Goal: Find specific page/section: Find specific page/section

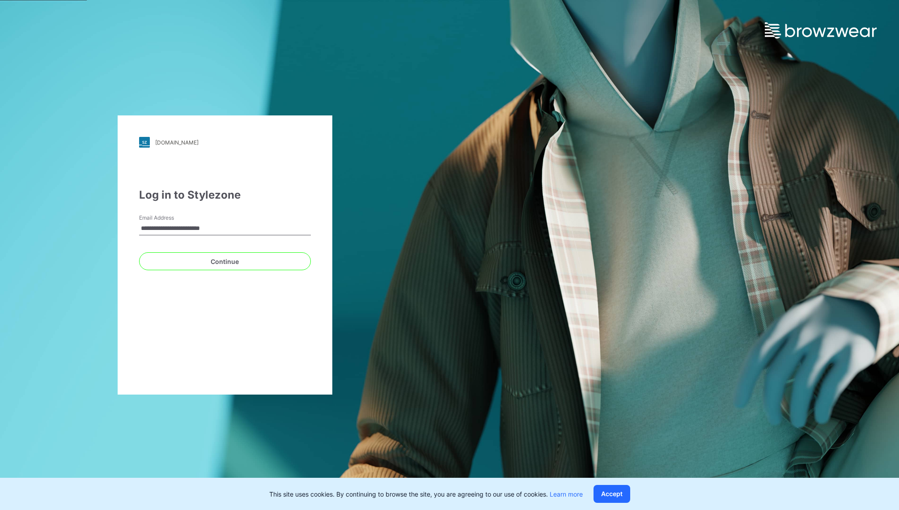
click at [202, 263] on button "Continue" at bounding box center [225, 261] width 172 height 18
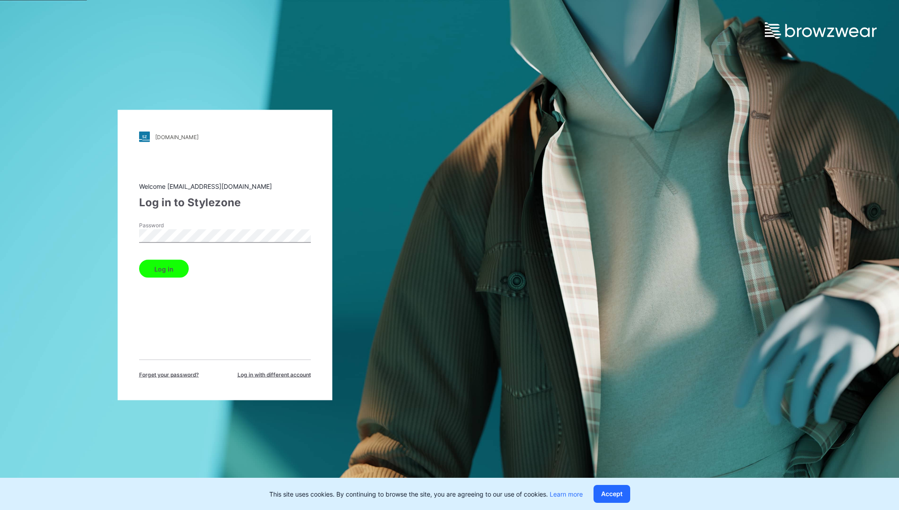
click at [157, 273] on button "Log in" at bounding box center [164, 269] width 50 height 18
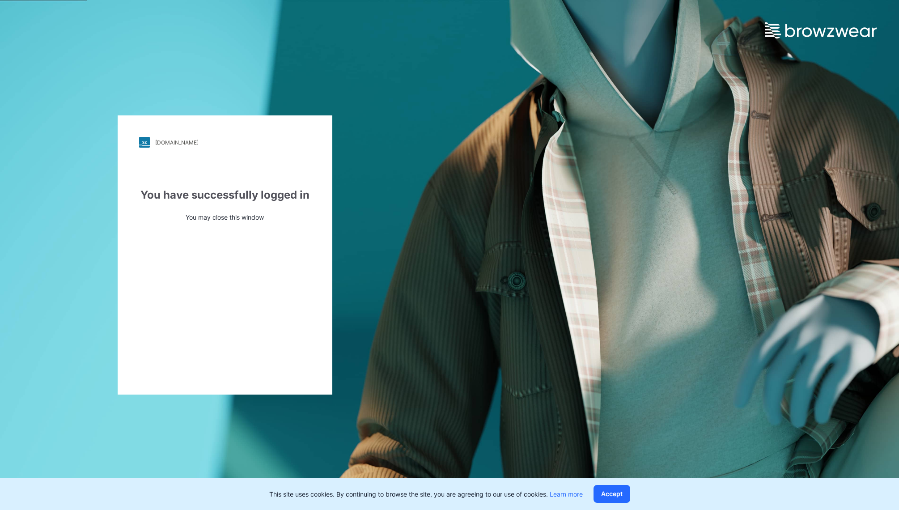
click at [235, 230] on div "walmart.stylezone.com Loading... You have successfully logged in You may close …" at bounding box center [225, 254] width 215 height 279
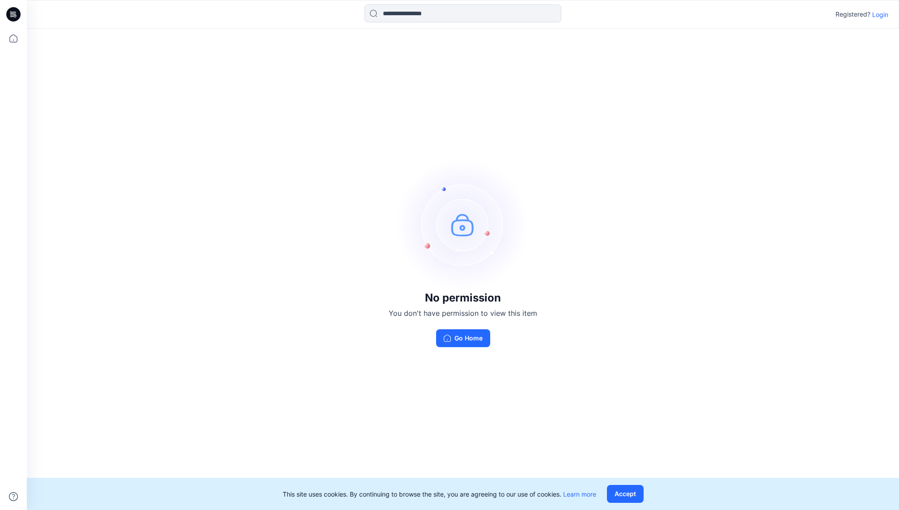
click at [885, 14] on p "Login" at bounding box center [880, 14] width 16 height 9
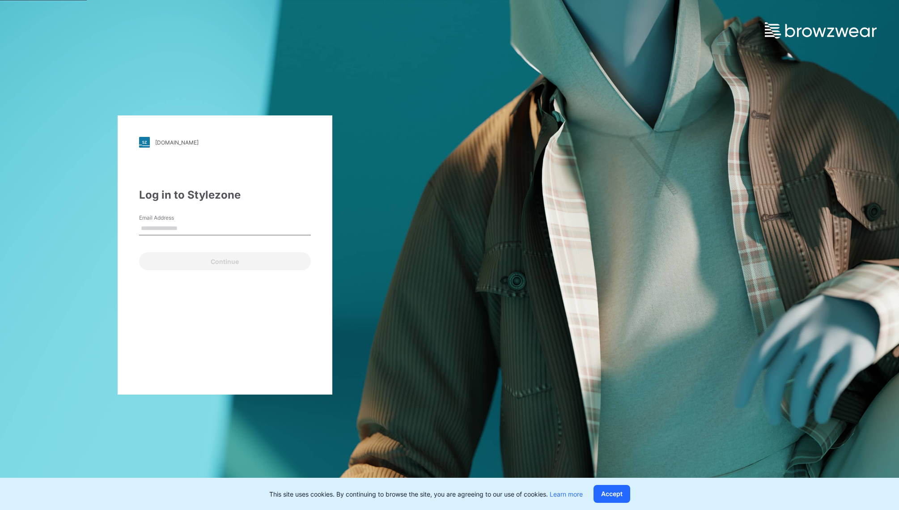
click at [233, 226] on input "Email Address" at bounding box center [225, 228] width 172 height 13
type input "**********"
click at [237, 261] on button "Continue" at bounding box center [225, 261] width 172 height 18
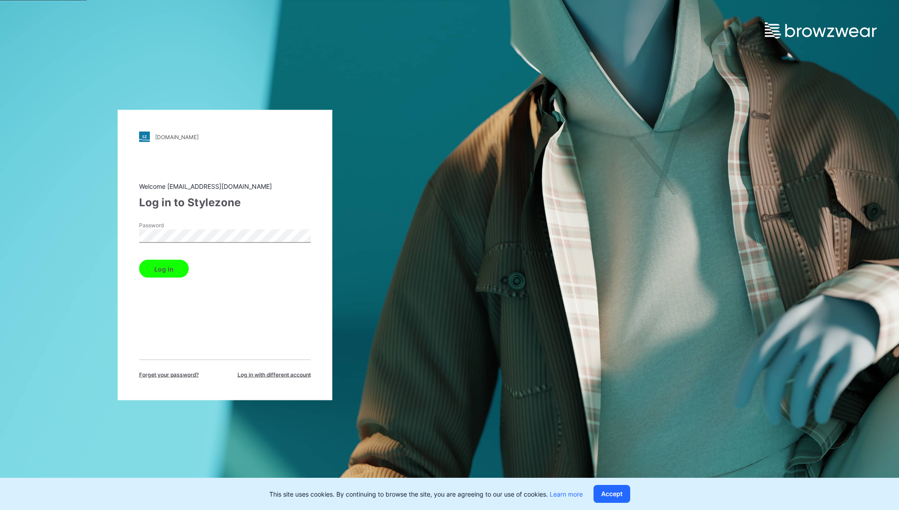
click at [178, 266] on button "Log in" at bounding box center [164, 269] width 50 height 18
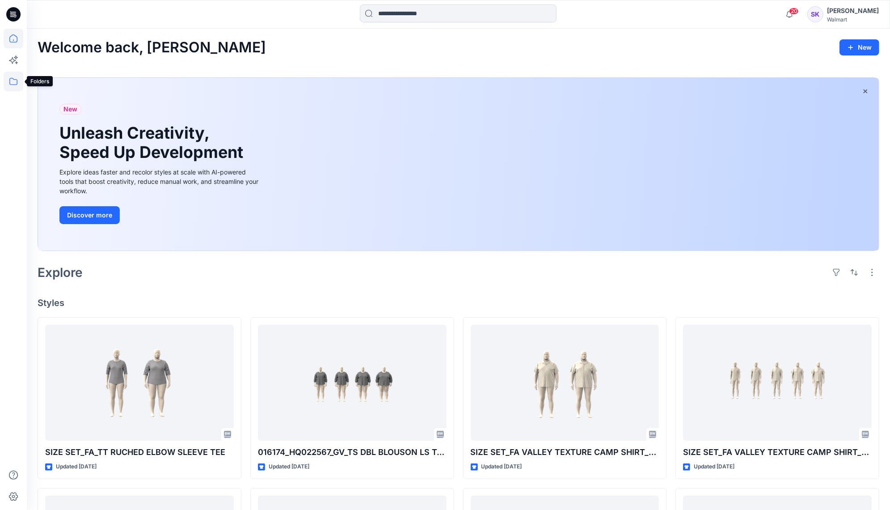
click at [16, 81] on icon at bounding box center [14, 82] width 20 height 20
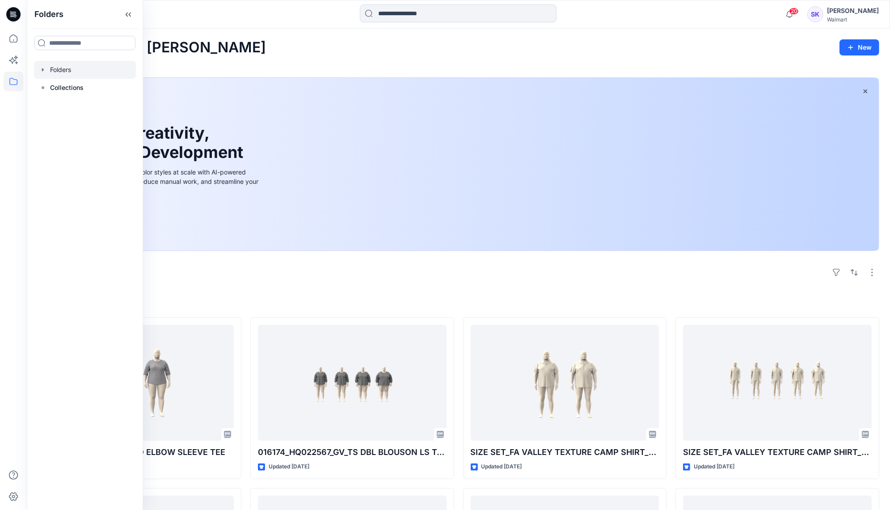
click at [75, 66] on div at bounding box center [85, 70] width 102 height 18
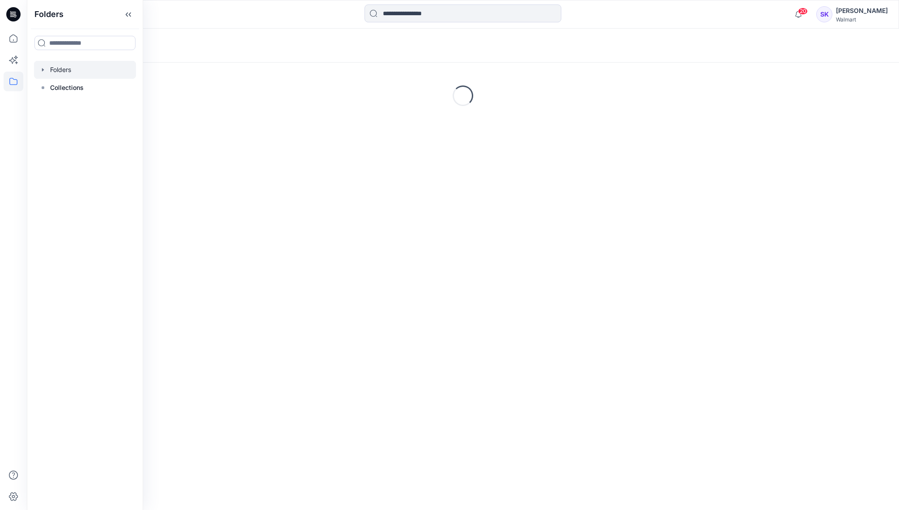
click at [44, 67] on icon "button" at bounding box center [42, 69] width 7 height 7
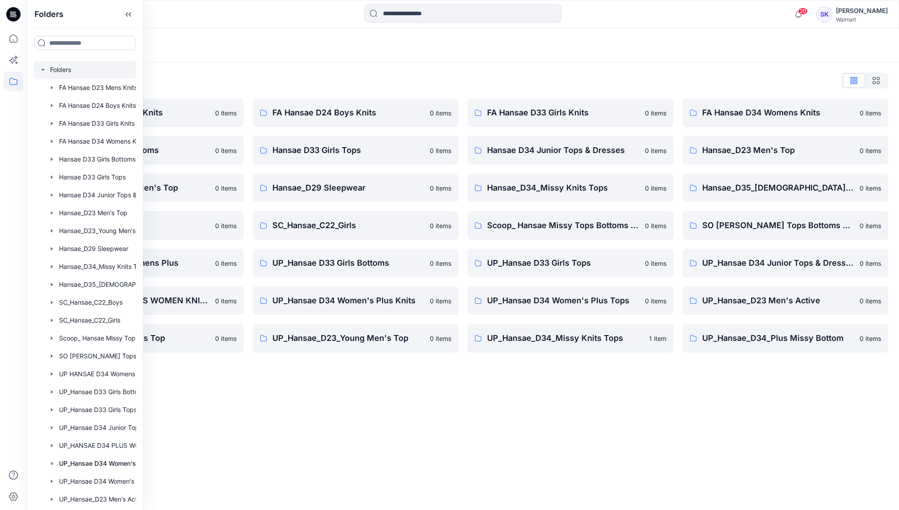
click at [328, 390] on div "Folders Folders List FA Hansae D23 Mens Knits 0 items Hansae D33 Girls Bottoms …" at bounding box center [463, 269] width 872 height 481
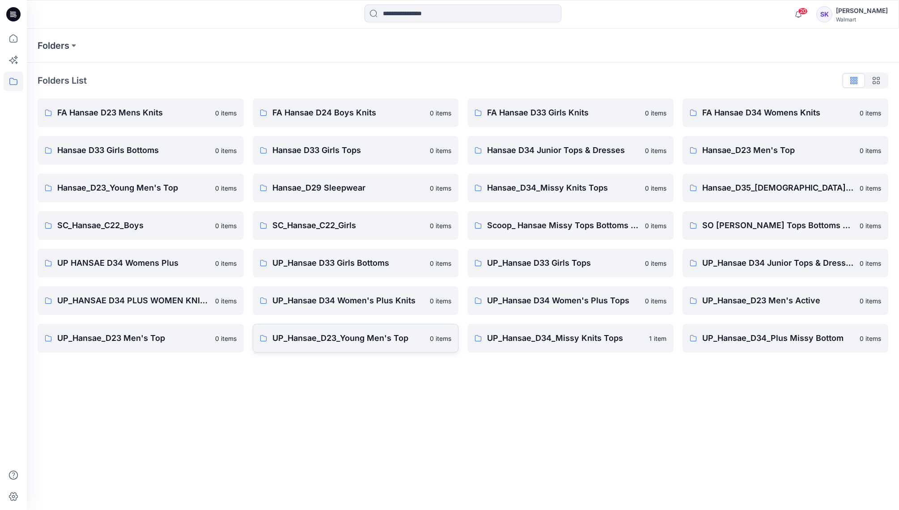
click at [372, 338] on p "UP_Hansae_D23_Young Men's Top" at bounding box center [348, 338] width 153 height 13
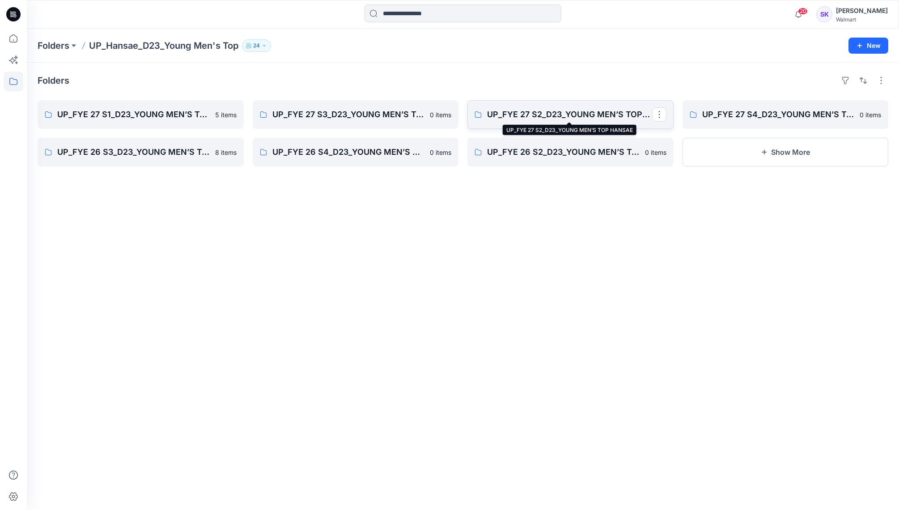
click at [511, 117] on p "UP_FYE 27 S2_D23_YOUNG MEN’S TOP HANSAE" at bounding box center [569, 114] width 165 height 13
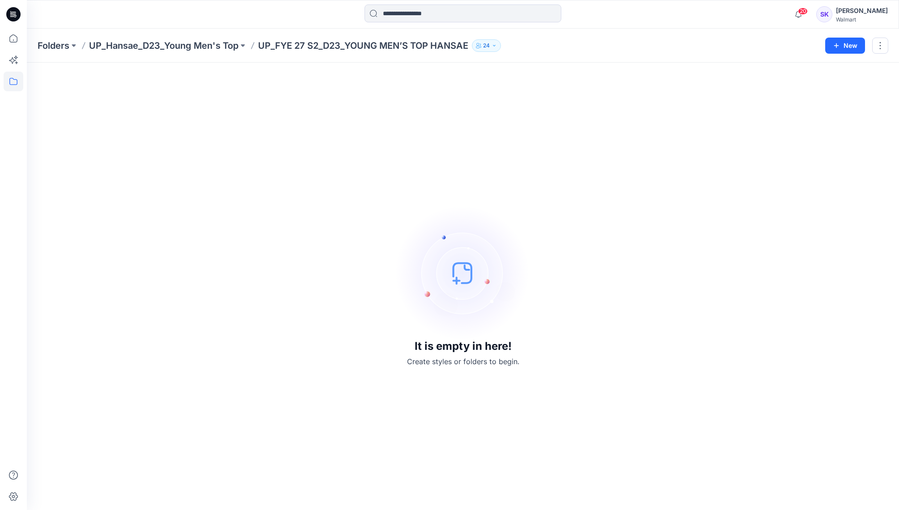
click at [511, 117] on div "It is empty in here! Create styles or folders to begin." at bounding box center [463, 286] width 851 height 426
click at [196, 46] on p "UP_Hansae_D23_Young Men's Top" at bounding box center [163, 45] width 149 height 13
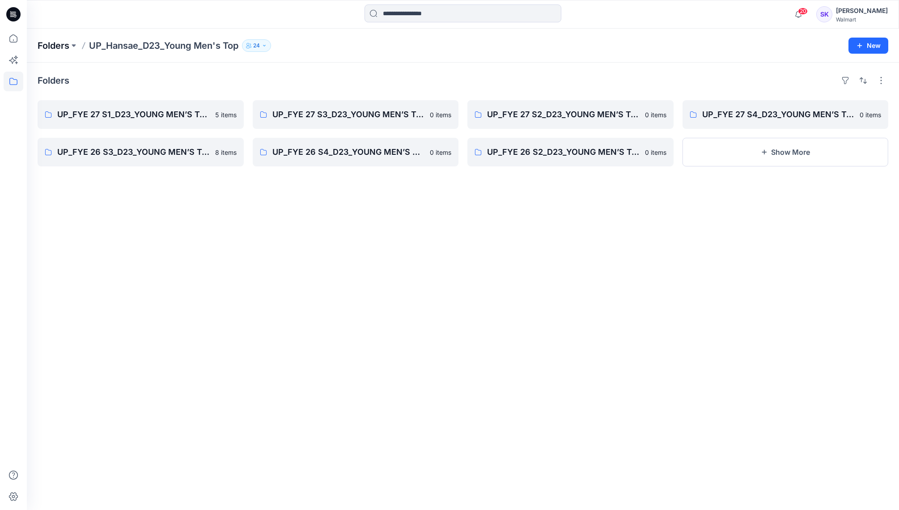
click at [52, 49] on p "Folders" at bounding box center [54, 45] width 32 height 13
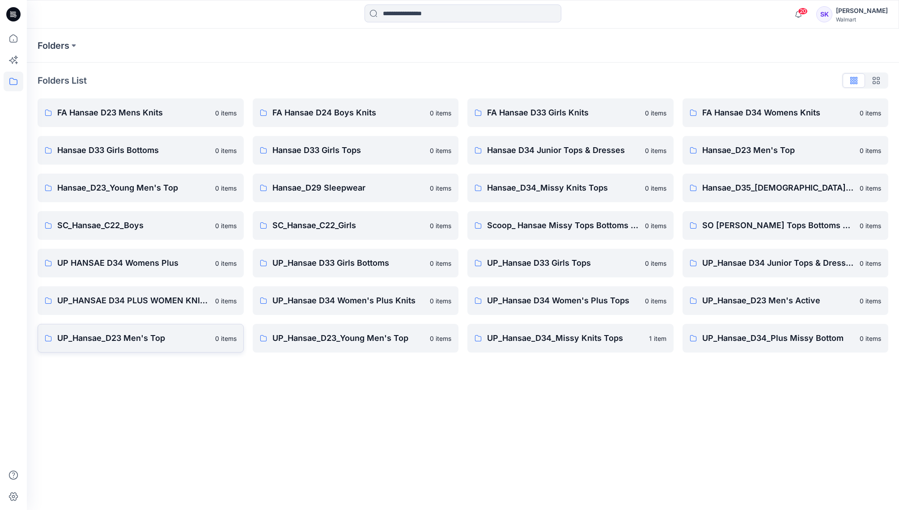
click at [140, 340] on p "UP_Hansae_D23 Men's Top" at bounding box center [133, 338] width 153 height 13
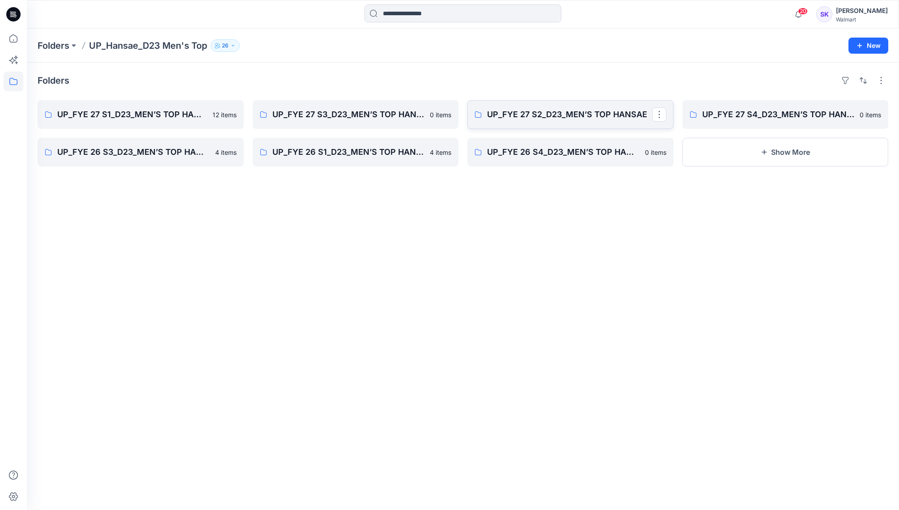
click at [521, 127] on link "UP_FYE 27 S2_D23_MEN’S TOP HANSAE" at bounding box center [570, 114] width 206 height 29
